Goal: Information Seeking & Learning: Check status

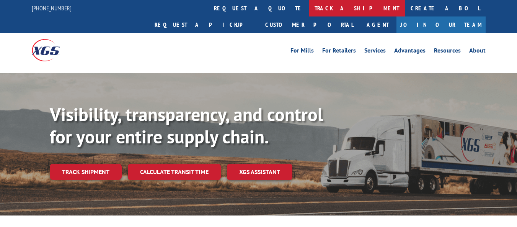
click at [309, 9] on link "track a shipment" at bounding box center [357, 8] width 96 height 16
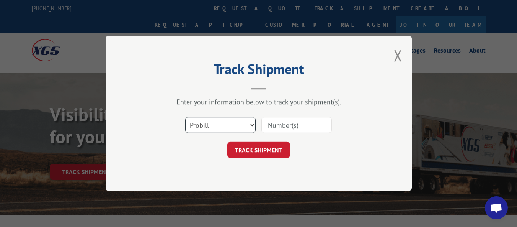
click at [252, 123] on select "Select category... Probill BOL PO" at bounding box center [220, 125] width 70 height 16
select select "bol"
click at [185, 117] on select "Select category... Probill BOL PO" at bounding box center [220, 125] width 70 height 16
click at [283, 124] on input at bounding box center [297, 125] width 70 height 16
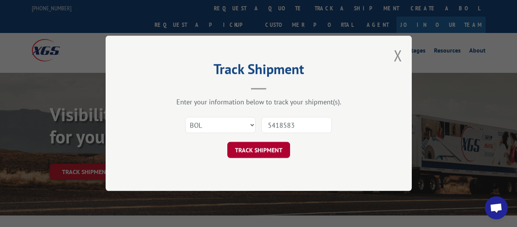
type input "5418583"
click at [265, 149] on button "TRACK SHIPMENT" at bounding box center [258, 150] width 63 height 16
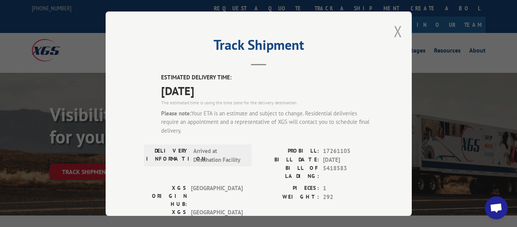
click at [394, 33] on button "Close modal" at bounding box center [398, 31] width 8 height 20
